Goal: Navigation & Orientation: Go to known website

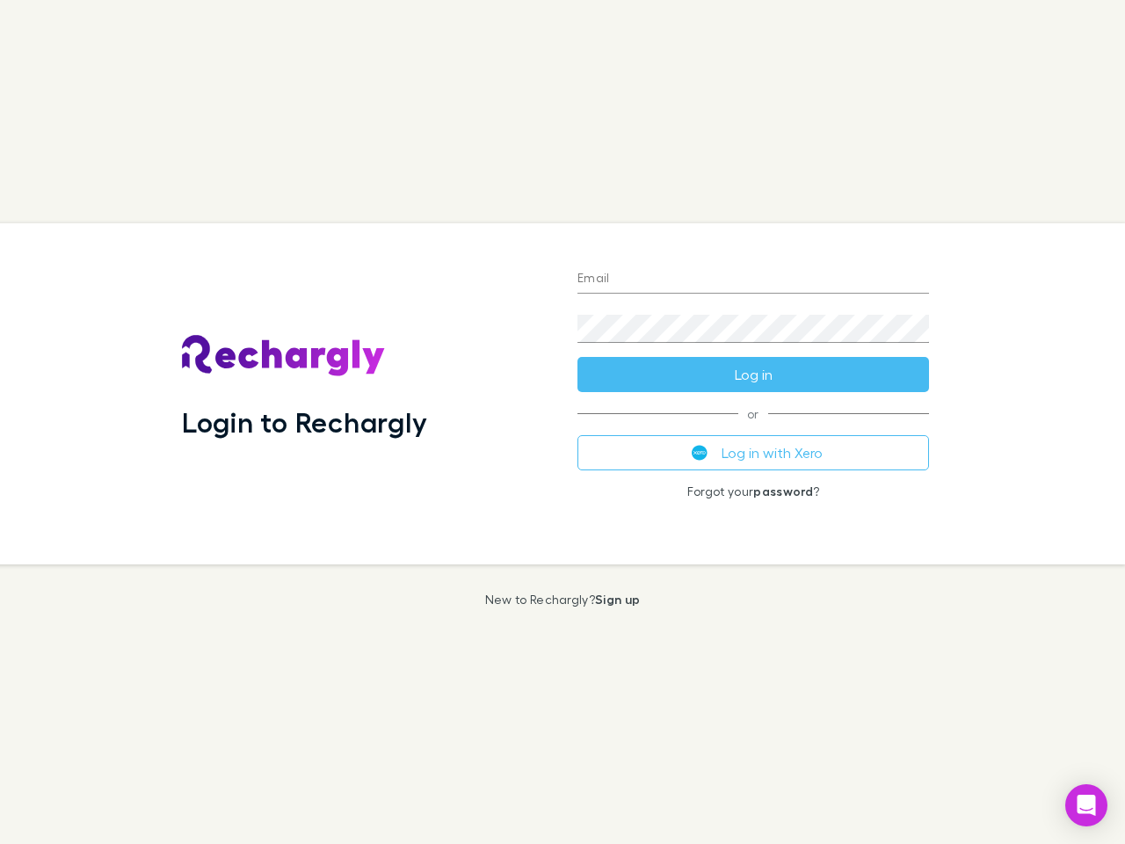
click at [563, 422] on div "Login to Rechargly" at bounding box center [366, 393] width 396 height 341
click at [753, 280] on input "Email" at bounding box center [754, 279] width 352 height 28
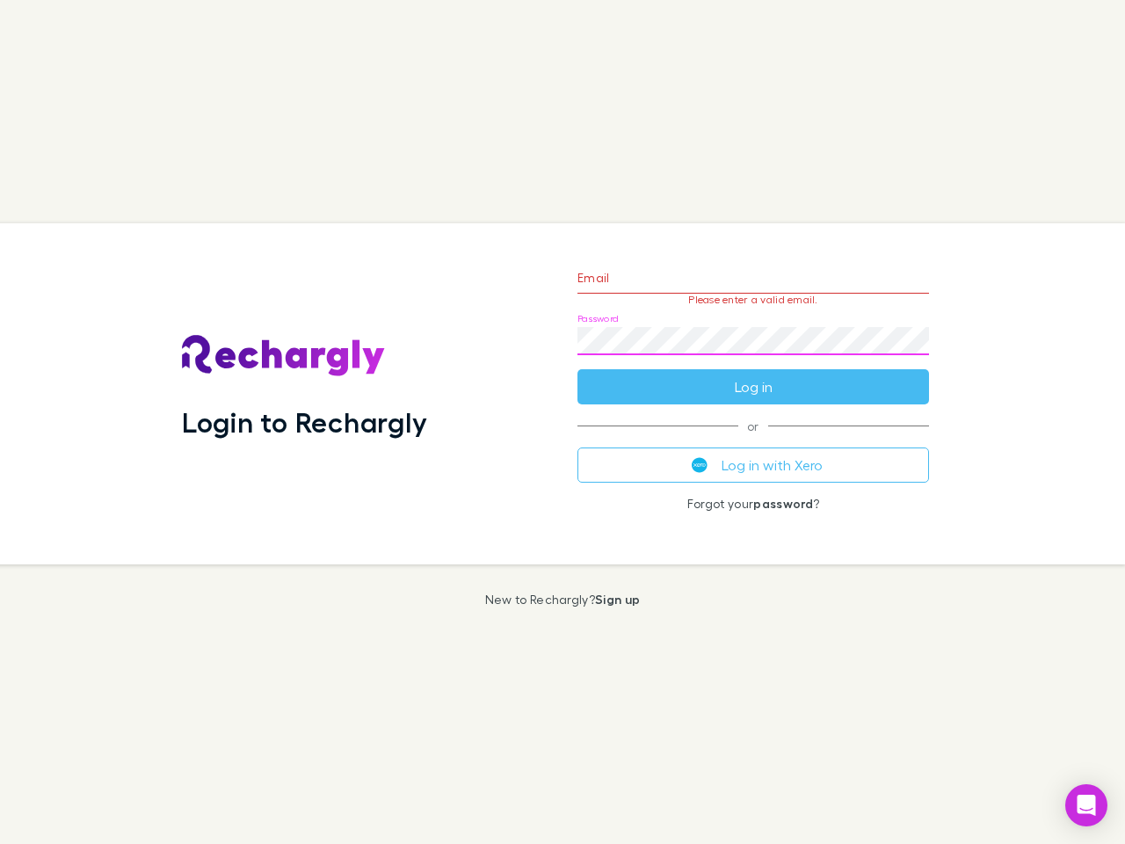
click at [753, 374] on form "Email Please enter a valid email. Password Log in" at bounding box center [754, 327] width 352 height 153
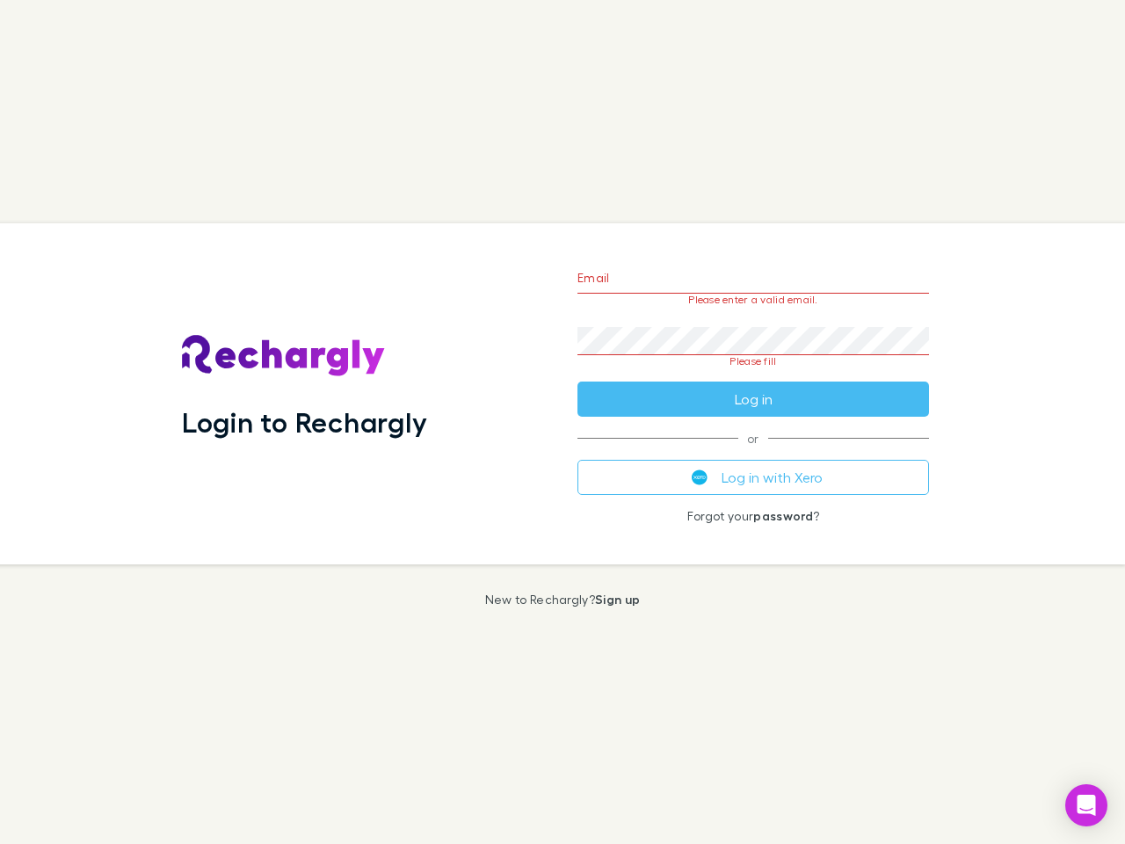
click at [753, 453] on div "Email Please enter a valid email. Password Please fill Log in or Log in with Xe…" at bounding box center [753, 393] width 380 height 341
click at [1086, 805] on icon "Open Intercom Messenger" at bounding box center [1087, 805] width 18 height 21
